Goal: Information Seeking & Learning: Learn about a topic

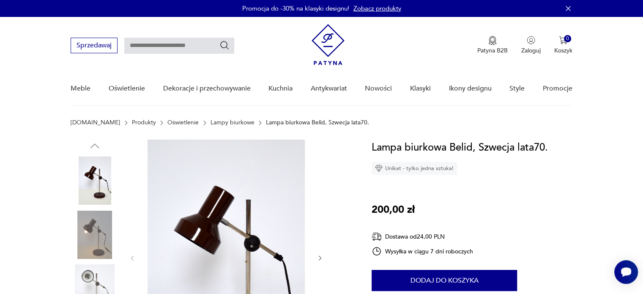
click at [167, 121] on link "Oświetlenie" at bounding box center [182, 122] width 31 height 7
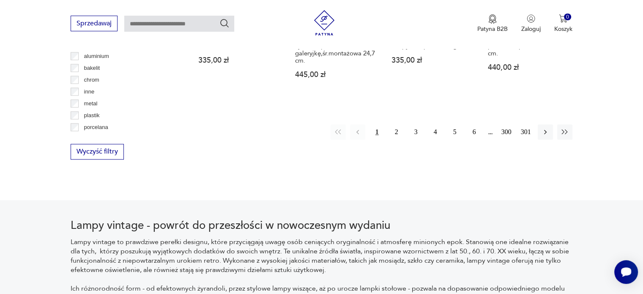
scroll to position [900, 0]
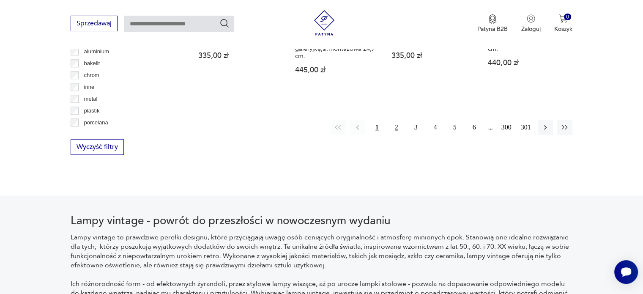
click at [394, 132] on button "2" at bounding box center [396, 127] width 15 height 15
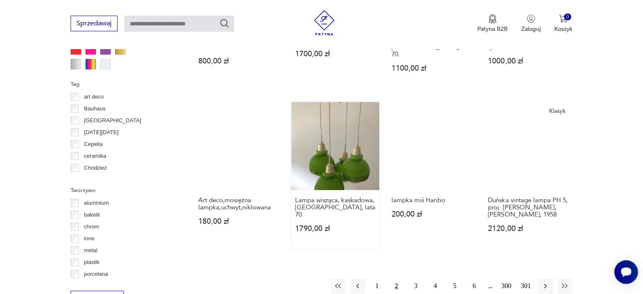
scroll to position [791, 0]
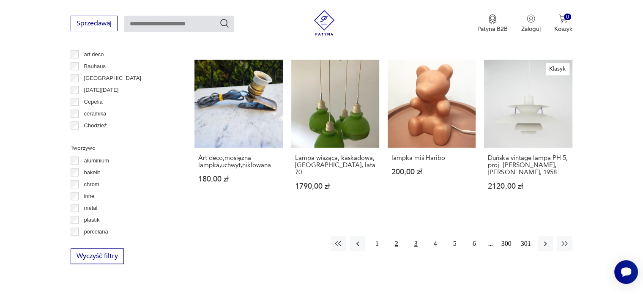
click at [417, 236] on button "3" at bounding box center [416, 243] width 15 height 15
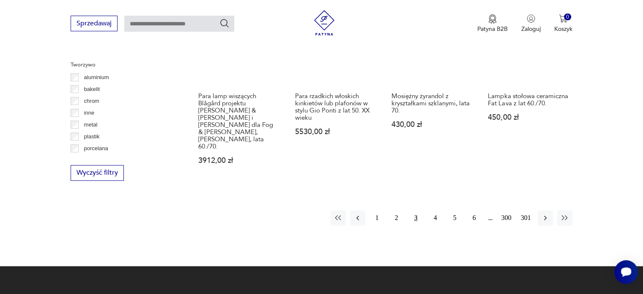
scroll to position [876, 0]
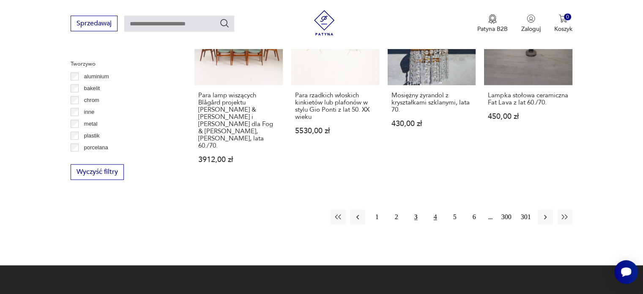
click at [434, 209] on button "4" at bounding box center [435, 216] width 15 height 15
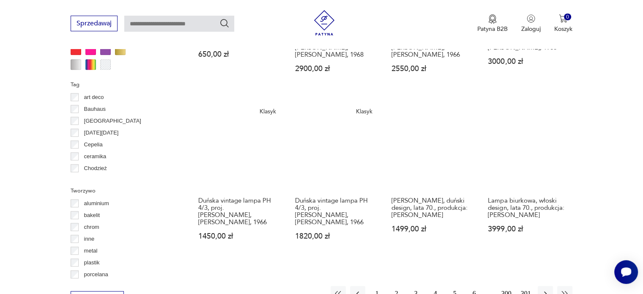
scroll to position [833, 0]
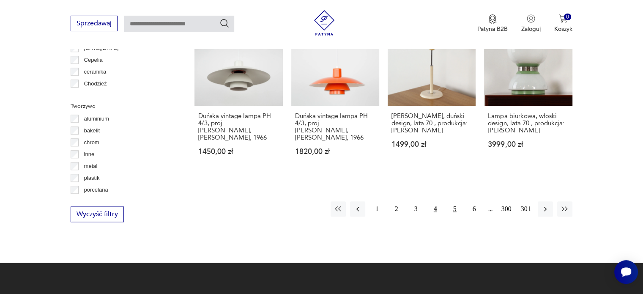
click at [459, 201] on button "5" at bounding box center [454, 208] width 15 height 15
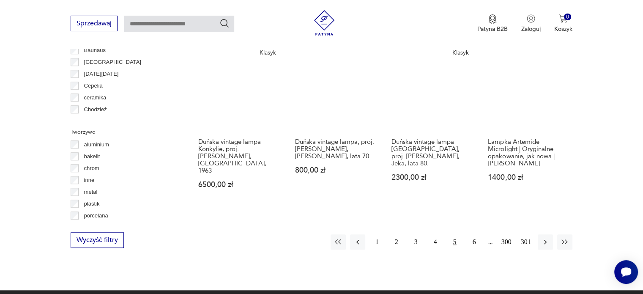
scroll to position [822, 0]
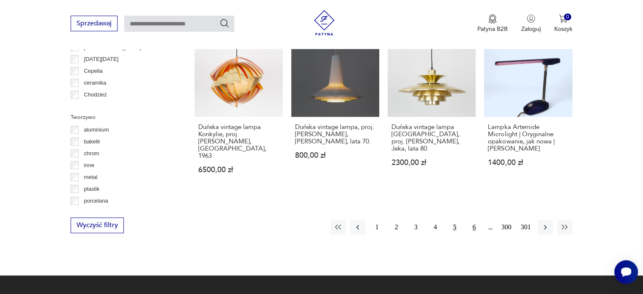
click at [473, 220] on button "6" at bounding box center [474, 227] width 15 height 15
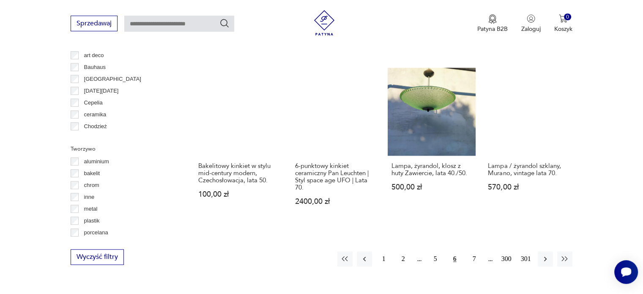
scroll to position [791, 0]
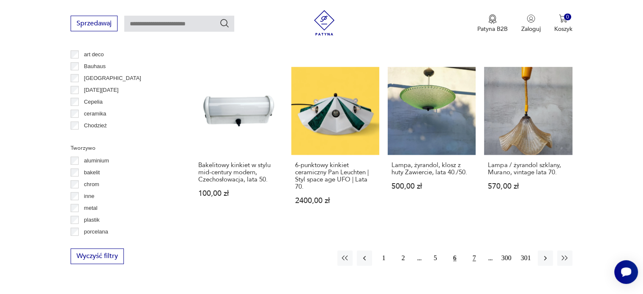
click at [473, 250] on button "7" at bounding box center [474, 257] width 15 height 15
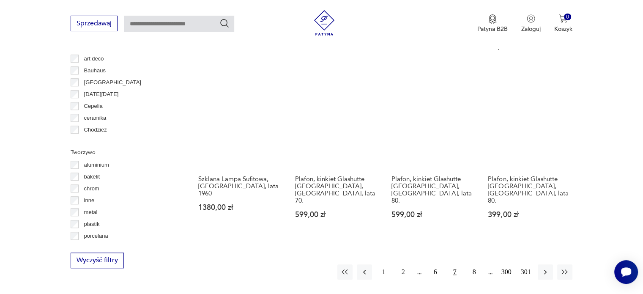
scroll to position [791, 0]
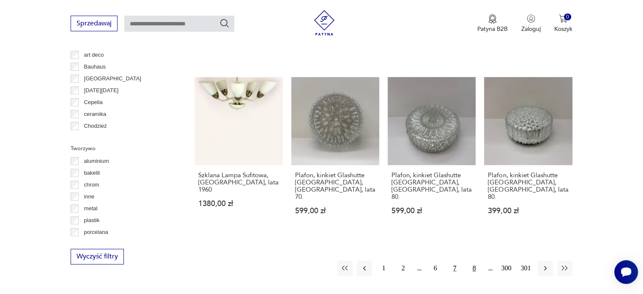
click at [477, 261] on button "8" at bounding box center [474, 268] width 15 height 15
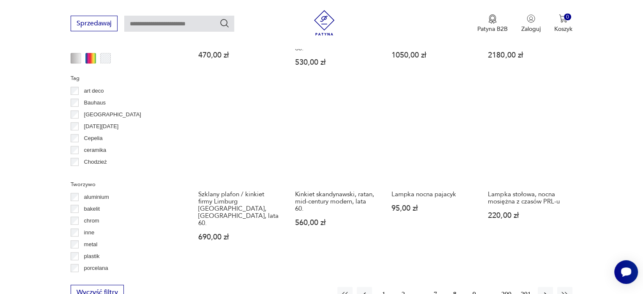
scroll to position [834, 0]
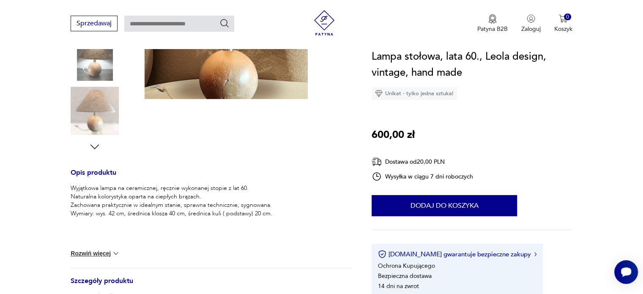
scroll to position [127, 0]
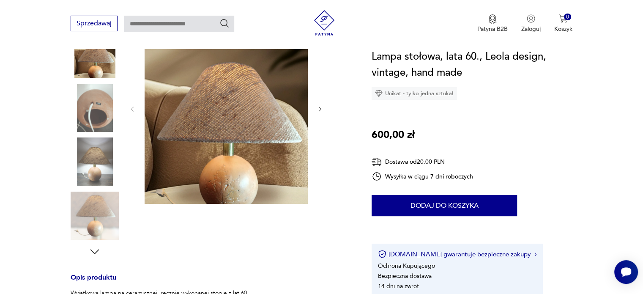
click at [322, 110] on icon "button" at bounding box center [320, 109] width 7 height 7
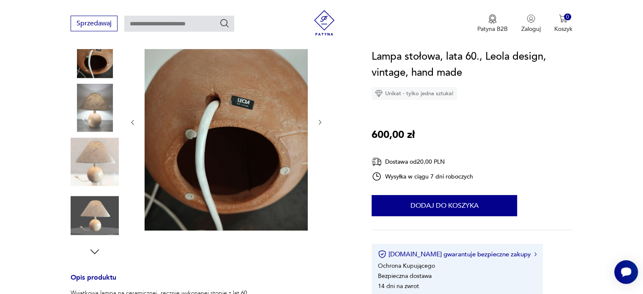
click at [322, 110] on div at bounding box center [226, 123] width 195 height 220
click at [318, 124] on icon "button" at bounding box center [320, 122] width 7 height 7
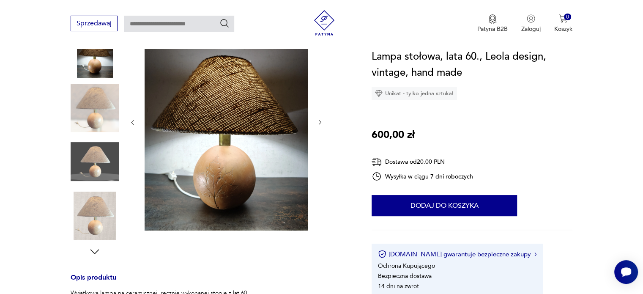
click at [318, 124] on icon "button" at bounding box center [320, 122] width 7 height 7
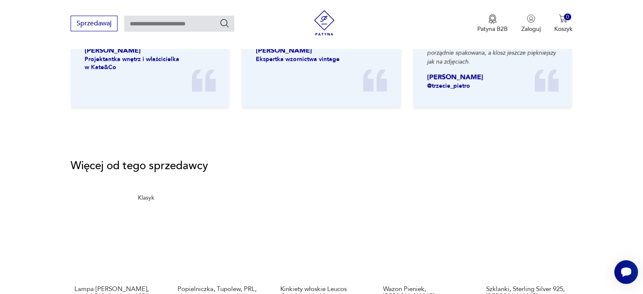
scroll to position [1142, 0]
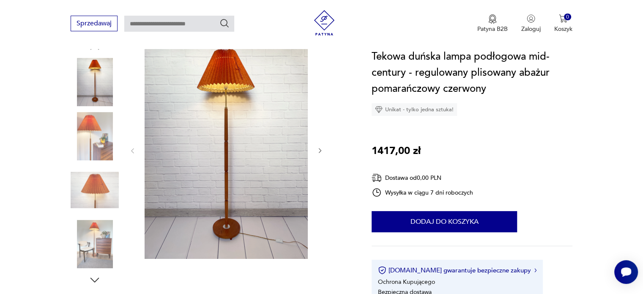
scroll to position [85, 0]
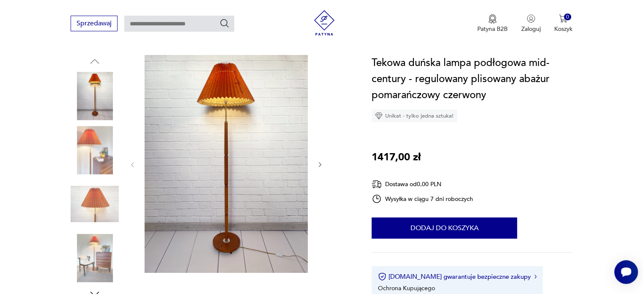
click at [318, 162] on icon "button" at bounding box center [320, 164] width 7 height 7
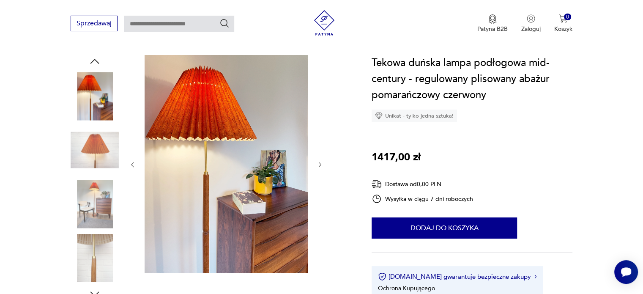
click at [318, 162] on icon "button" at bounding box center [320, 164] width 7 height 7
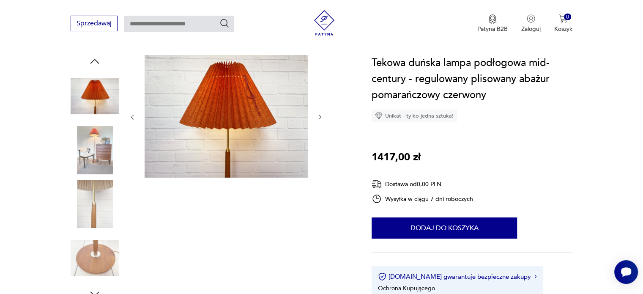
click at [321, 120] on icon "button" at bounding box center [320, 117] width 7 height 7
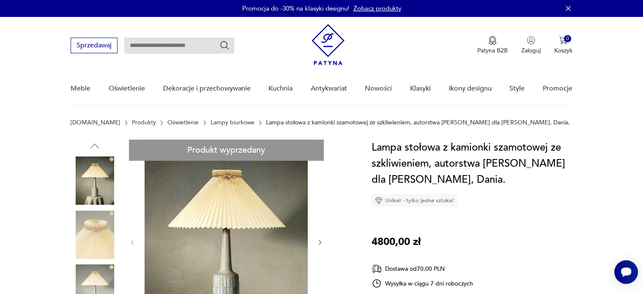
click at [220, 123] on link "Lampy biurkowe" at bounding box center [233, 122] width 44 height 7
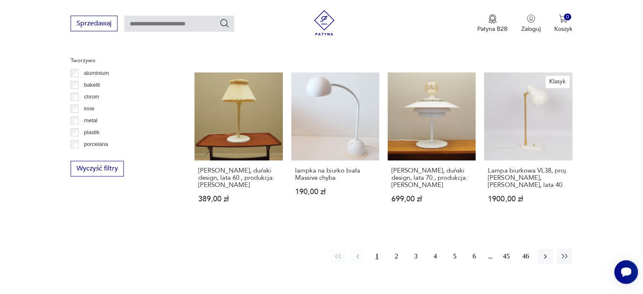
scroll to position [774, 0]
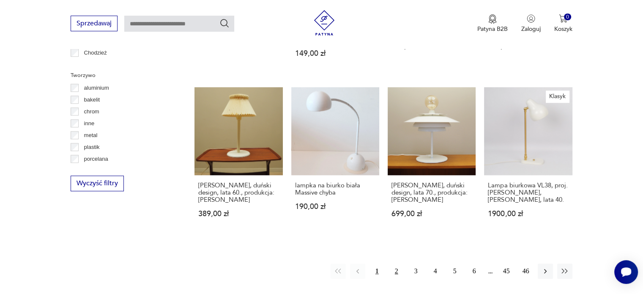
click at [399, 264] on button "2" at bounding box center [396, 271] width 15 height 15
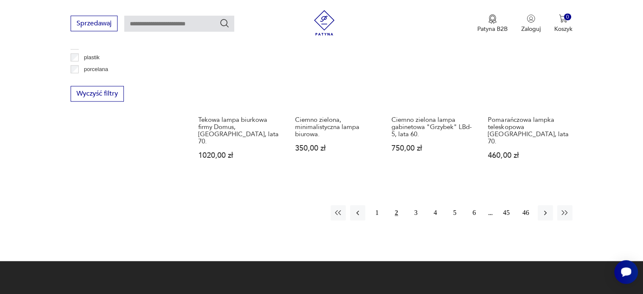
scroll to position [876, 0]
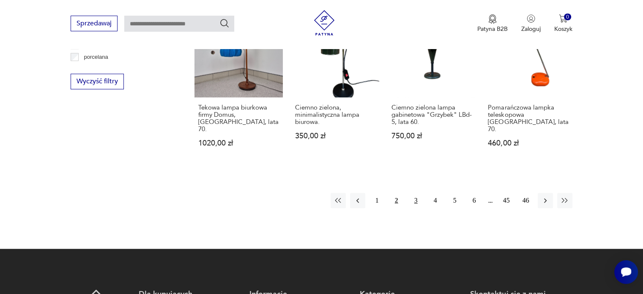
click at [422, 193] on button "3" at bounding box center [416, 200] width 15 height 15
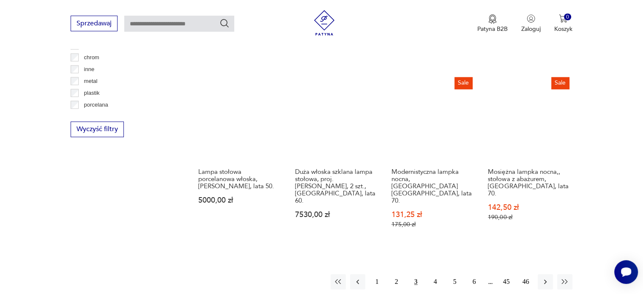
scroll to position [918, 0]
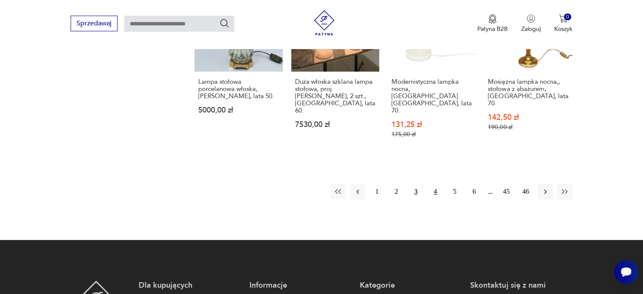
click at [435, 184] on button "4" at bounding box center [435, 191] width 15 height 15
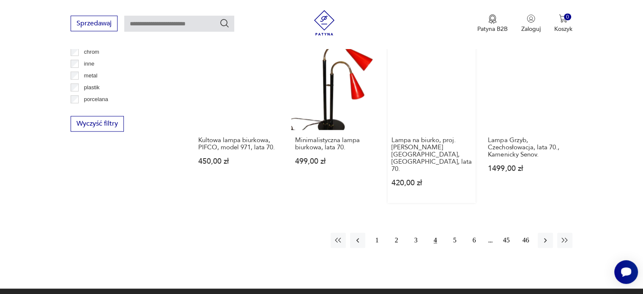
scroll to position [749, 0]
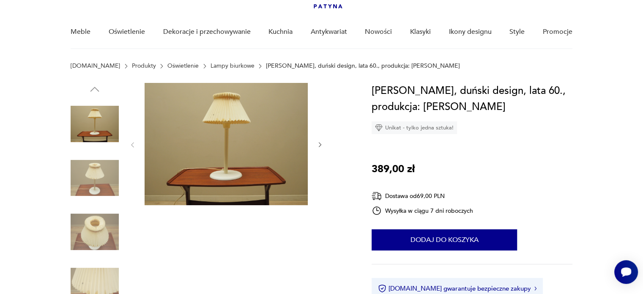
scroll to position [42, 0]
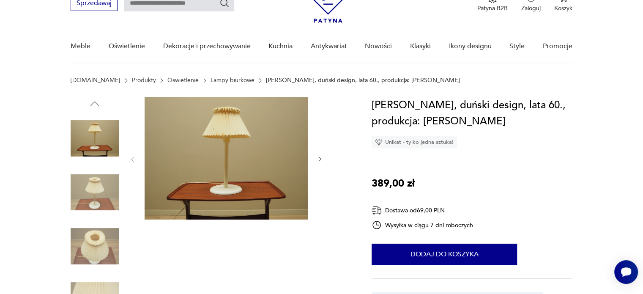
click at [323, 157] on icon "button" at bounding box center [320, 159] width 7 height 7
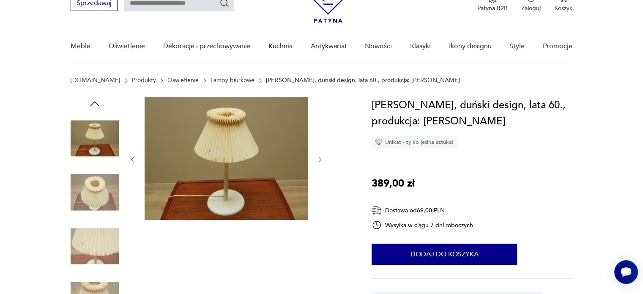
click at [323, 157] on icon "button" at bounding box center [320, 159] width 7 height 7
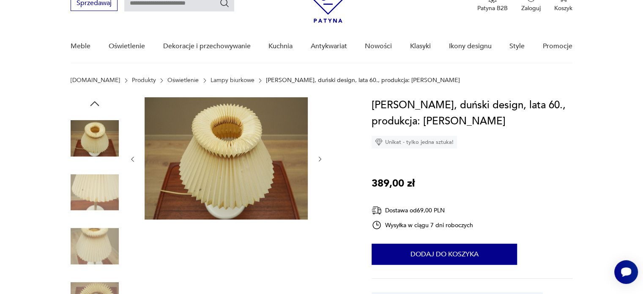
click at [323, 157] on icon "button" at bounding box center [320, 159] width 7 height 7
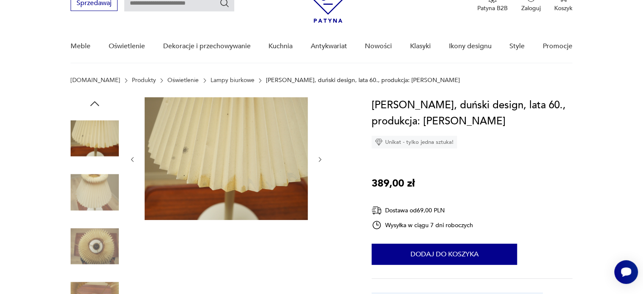
click at [323, 157] on icon "button" at bounding box center [320, 159] width 7 height 7
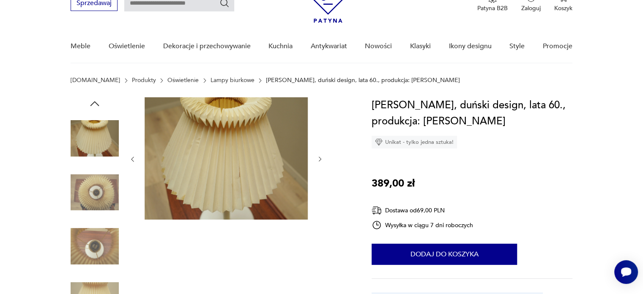
click at [323, 157] on icon "button" at bounding box center [320, 159] width 7 height 7
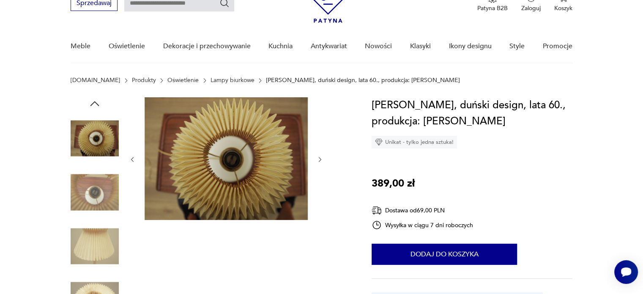
click at [323, 157] on icon "button" at bounding box center [320, 159] width 7 height 7
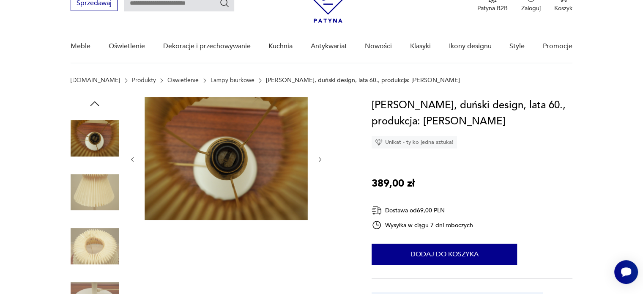
click at [323, 157] on icon "button" at bounding box center [320, 159] width 7 height 7
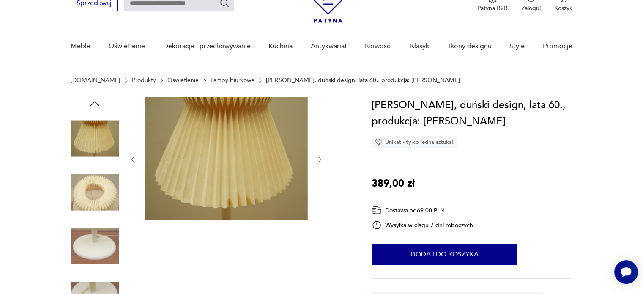
click at [323, 157] on icon "button" at bounding box center [320, 159] width 7 height 7
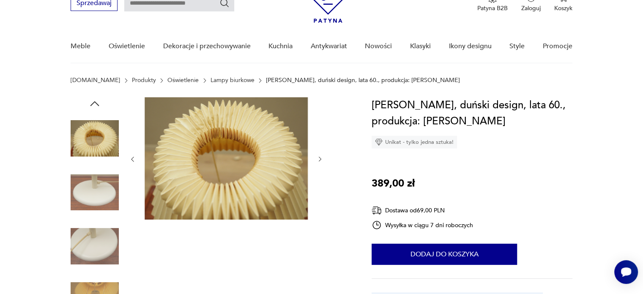
click at [323, 157] on icon "button" at bounding box center [320, 159] width 7 height 7
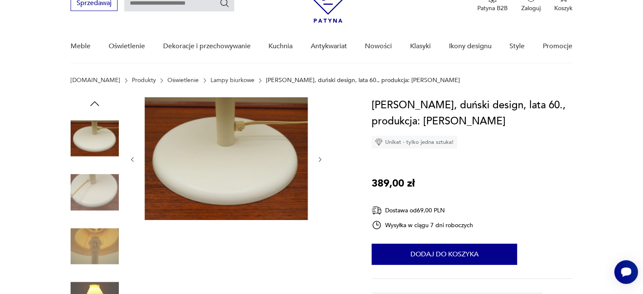
click at [323, 157] on icon "button" at bounding box center [320, 159] width 7 height 7
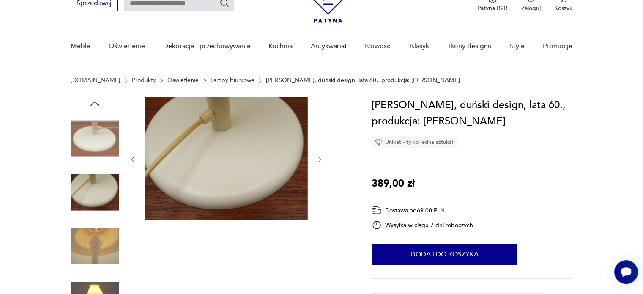
click at [323, 157] on icon "button" at bounding box center [320, 159] width 7 height 7
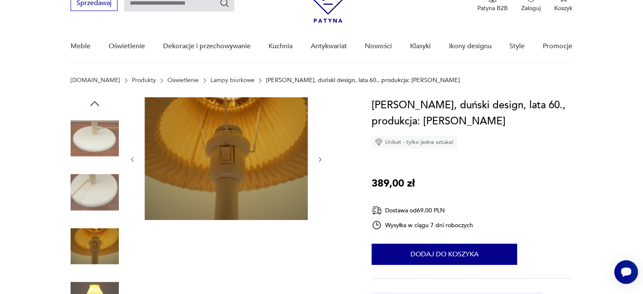
click at [323, 157] on icon "button" at bounding box center [320, 159] width 7 height 7
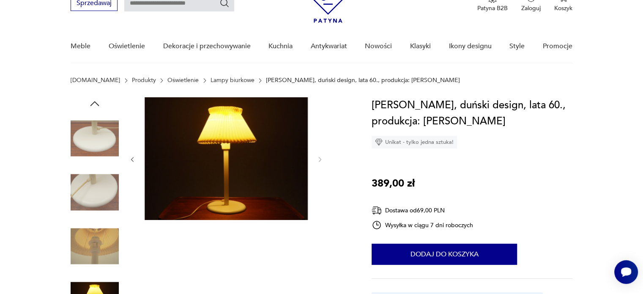
scroll to position [85, 0]
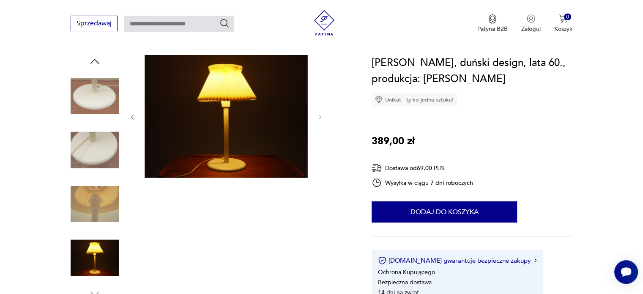
click at [255, 148] on img at bounding box center [226, 116] width 163 height 123
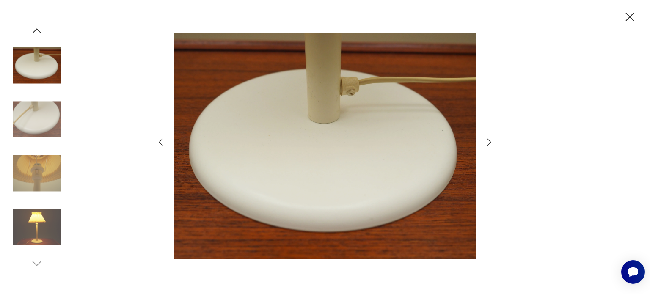
click at [47, 223] on img at bounding box center [37, 227] width 48 height 48
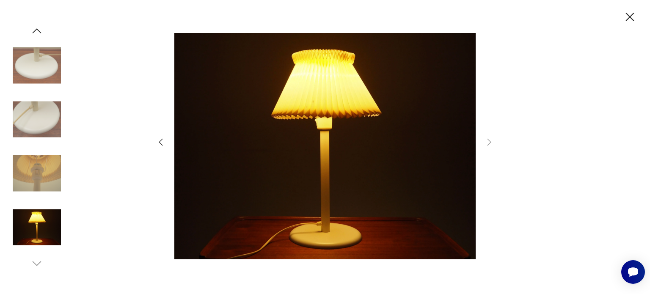
click at [40, 28] on icon "button" at bounding box center [36, 31] width 13 height 13
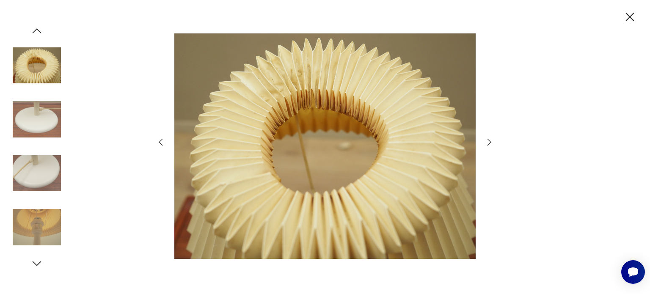
click at [40, 28] on icon "button" at bounding box center [36, 31] width 13 height 13
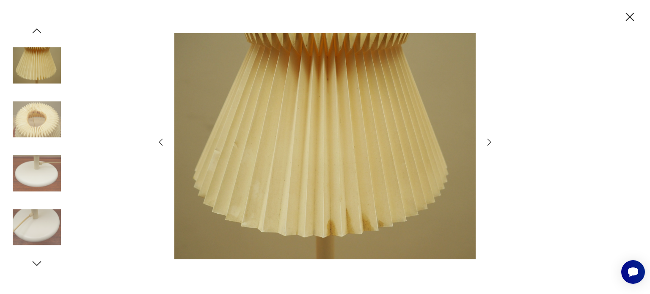
click at [40, 28] on icon "button" at bounding box center [36, 31] width 13 height 13
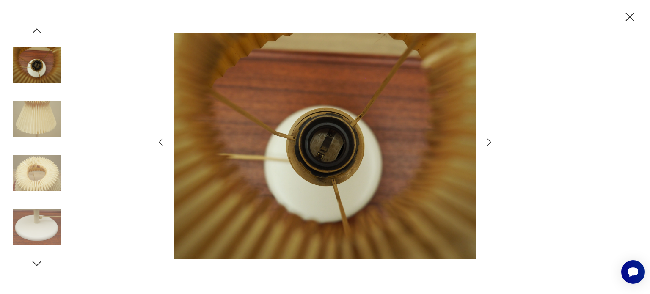
click at [40, 28] on icon "button" at bounding box center [36, 31] width 13 height 13
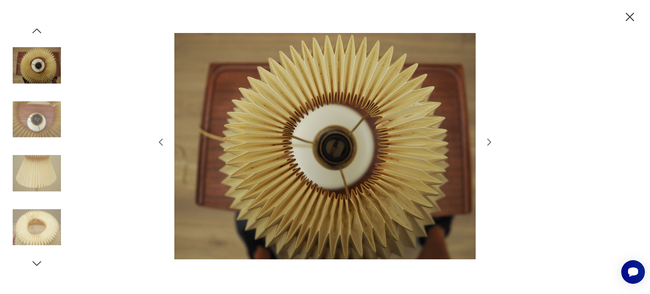
click at [40, 28] on icon "button" at bounding box center [36, 31] width 13 height 13
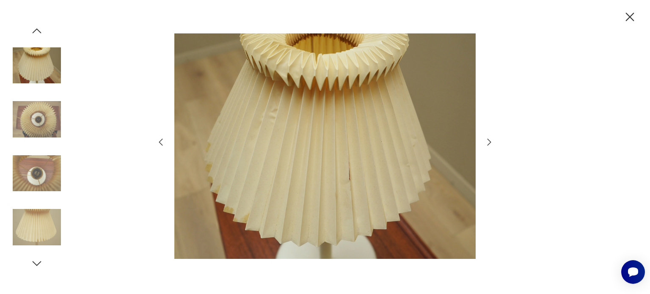
click at [40, 28] on icon "button" at bounding box center [36, 31] width 13 height 13
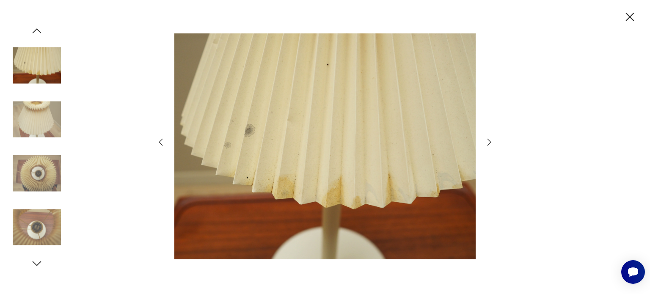
click at [40, 28] on icon "button" at bounding box center [36, 31] width 13 height 13
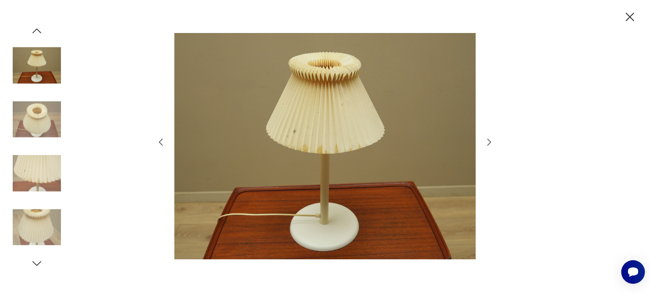
click at [40, 28] on icon "button" at bounding box center [36, 31] width 13 height 13
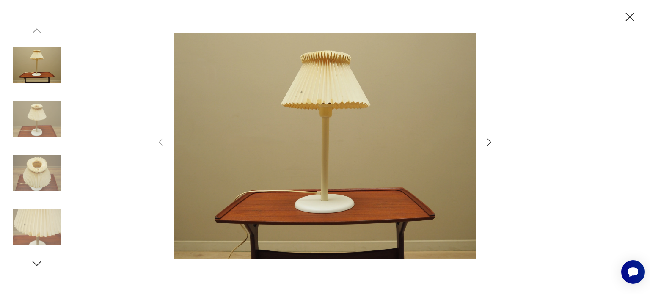
click at [39, 110] on img at bounding box center [37, 119] width 48 height 48
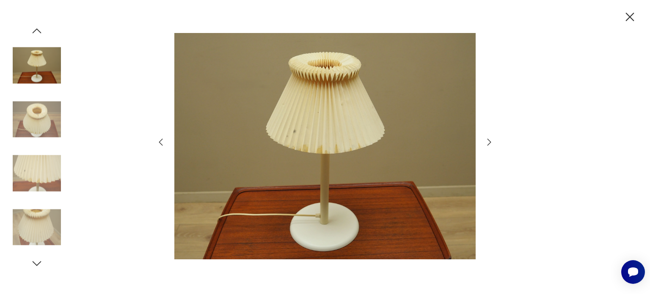
click at [626, 15] on icon "button" at bounding box center [629, 17] width 15 height 15
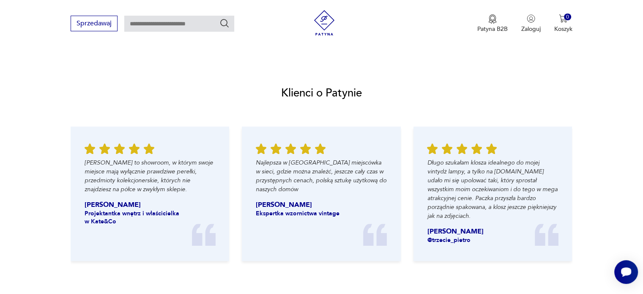
scroll to position [1057, 0]
